Goal: Task Accomplishment & Management: Complete application form

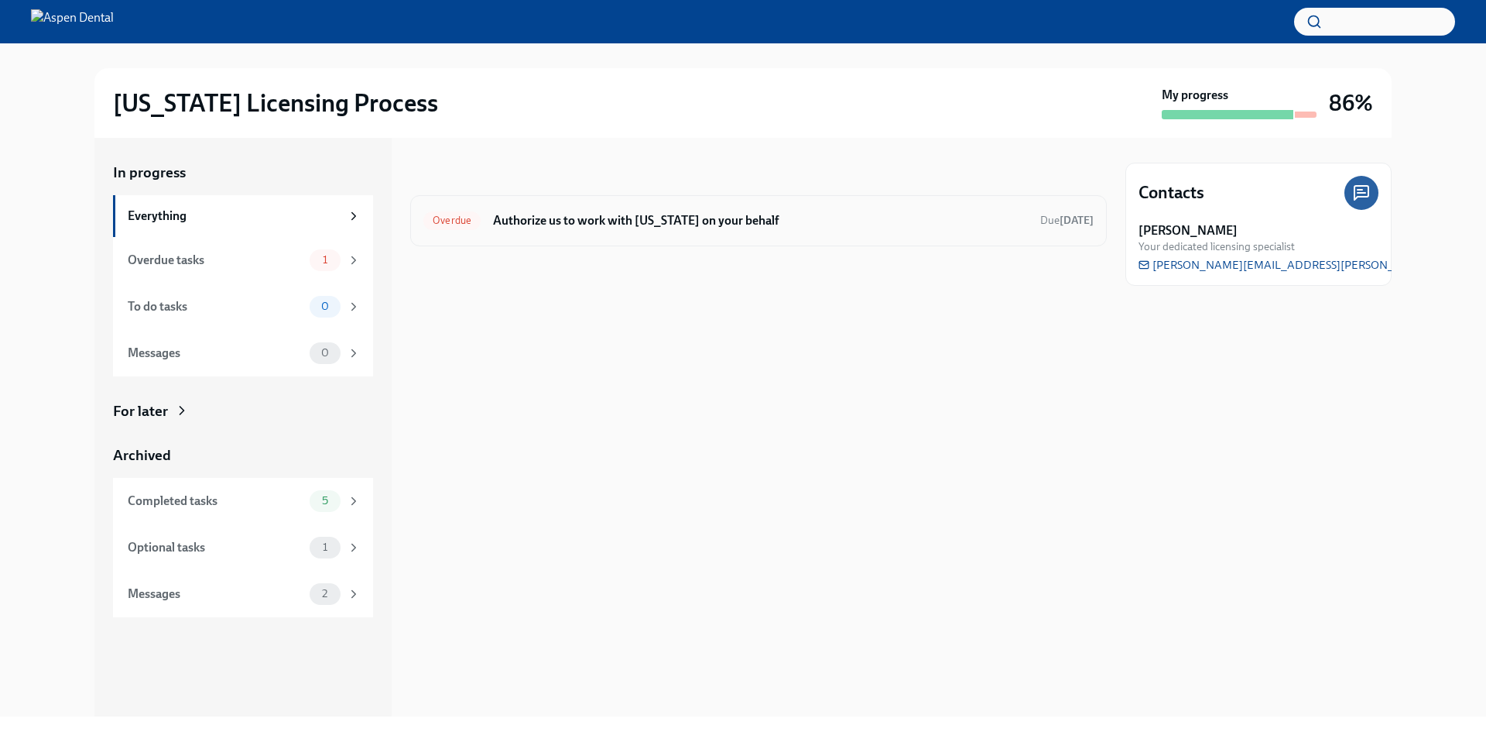
click at [776, 232] on div "Overdue Authorize us to work with Illinois on your behalf Due Jul 28th" at bounding box center [758, 220] width 670 height 25
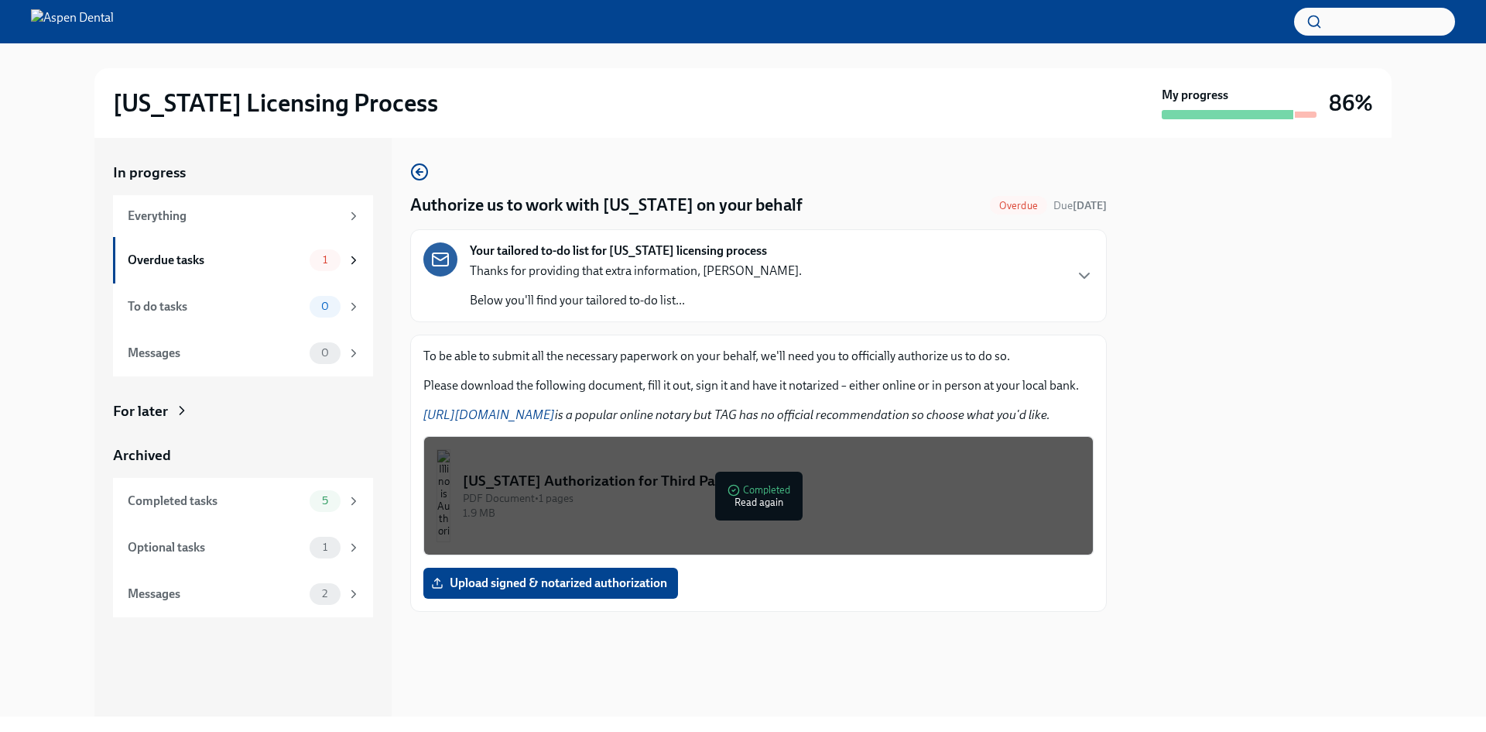
click at [844, 392] on p "Please download the following document, fill it out, sign it and have it notari…" at bounding box center [758, 385] width 670 height 17
click at [520, 576] on span "[US_STATE] Authorization .pdf" at bounding box center [525, 582] width 182 height 15
click at [0, 0] on input "[US_STATE] Authorization .pdf" at bounding box center [0, 0] width 0 height 0
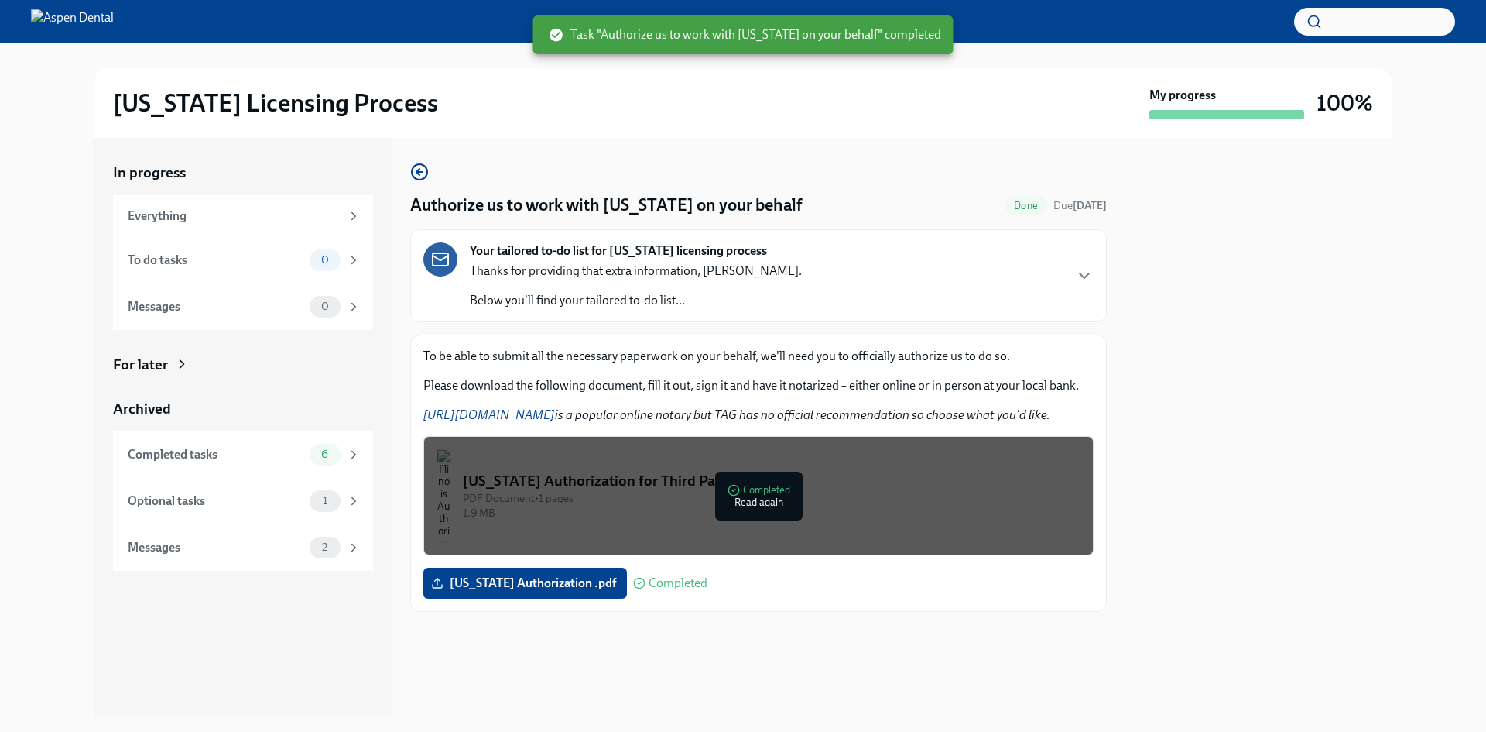
click at [597, 479] on div "[US_STATE] Authorization for Third Party Contact" at bounding box center [772, 481] width 618 height 20
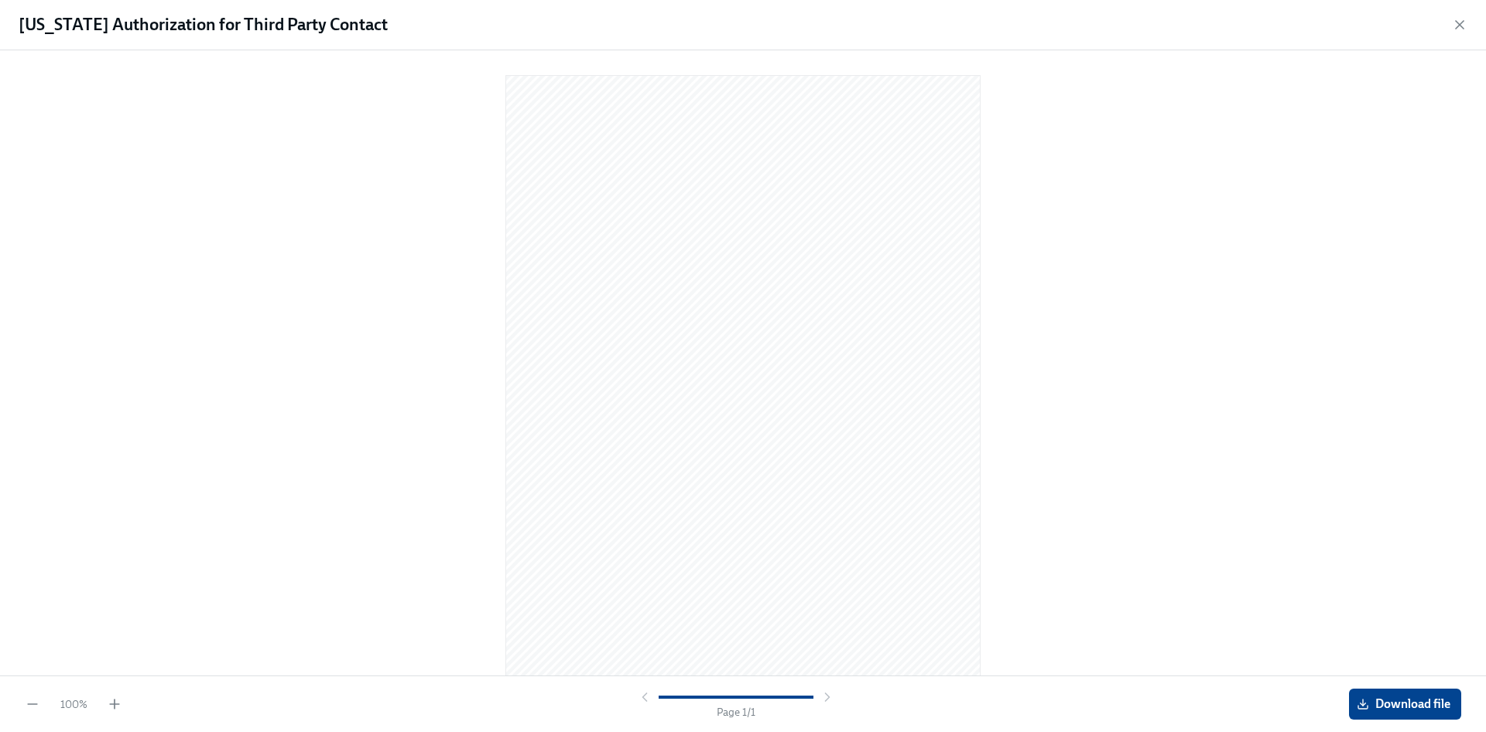
click at [1468, 31] on div "[US_STATE] Authorization for Third Party Contact" at bounding box center [743, 25] width 1486 height 50
click at [1463, 26] on icon "button" at bounding box center [1459, 24] width 15 height 15
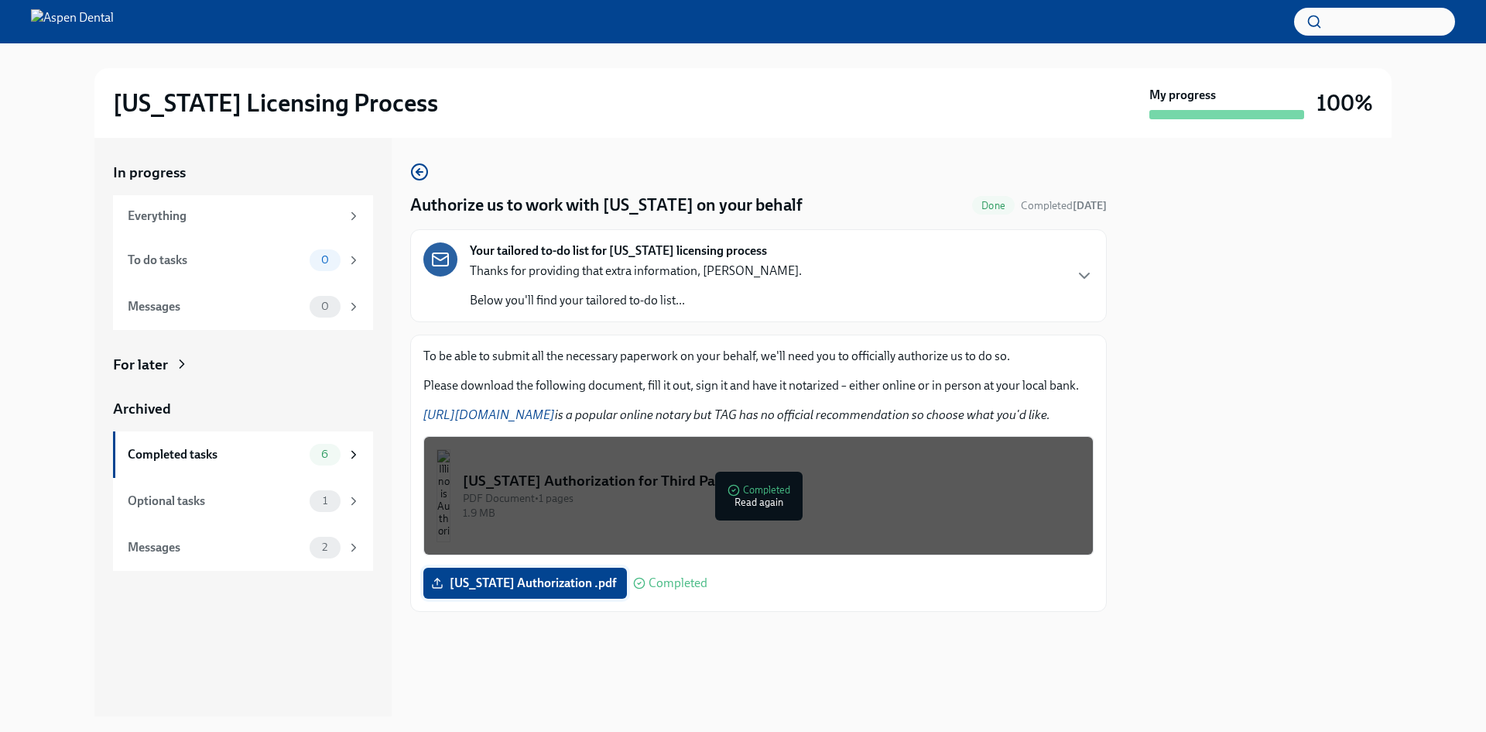
click at [543, 583] on span "[US_STATE] Authorization .pdf" at bounding box center [525, 582] width 182 height 15
click at [0, 0] on input "[US_STATE] Authorization .pdf" at bounding box center [0, 0] width 0 height 0
